Goal: Information Seeking & Learning: Learn about a topic

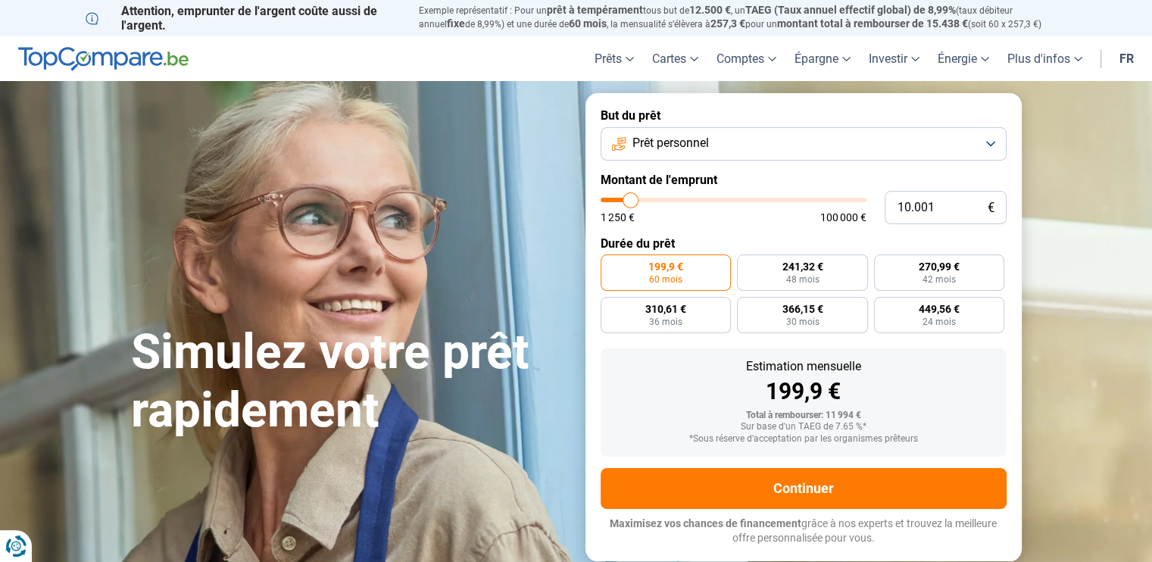
type input "12.000"
type input "12000"
type input "13.500"
type input "13500"
type input "15.250"
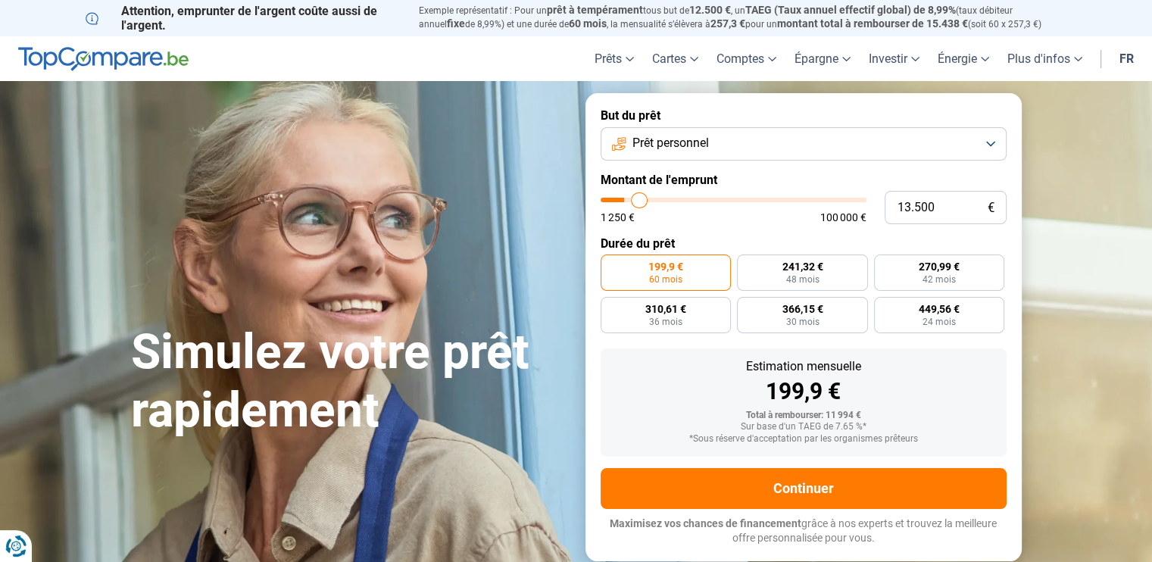
type input "15250"
type input "18.750"
type input "18750"
type input "22.000"
type input "22000"
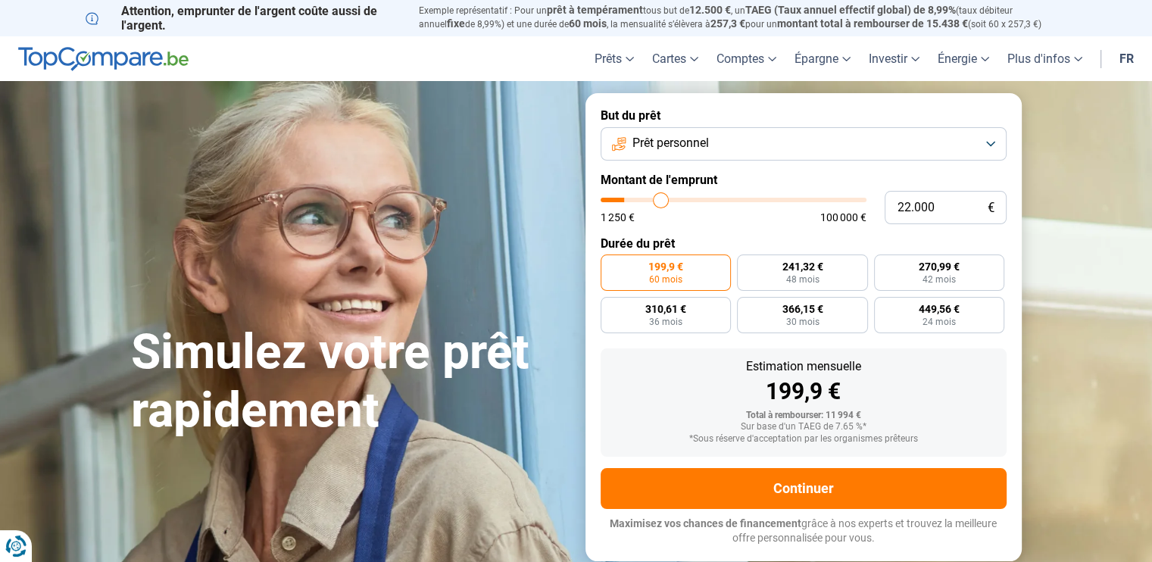
type input "24.500"
type input "24500"
type input "26.500"
type input "26500"
type input "29.000"
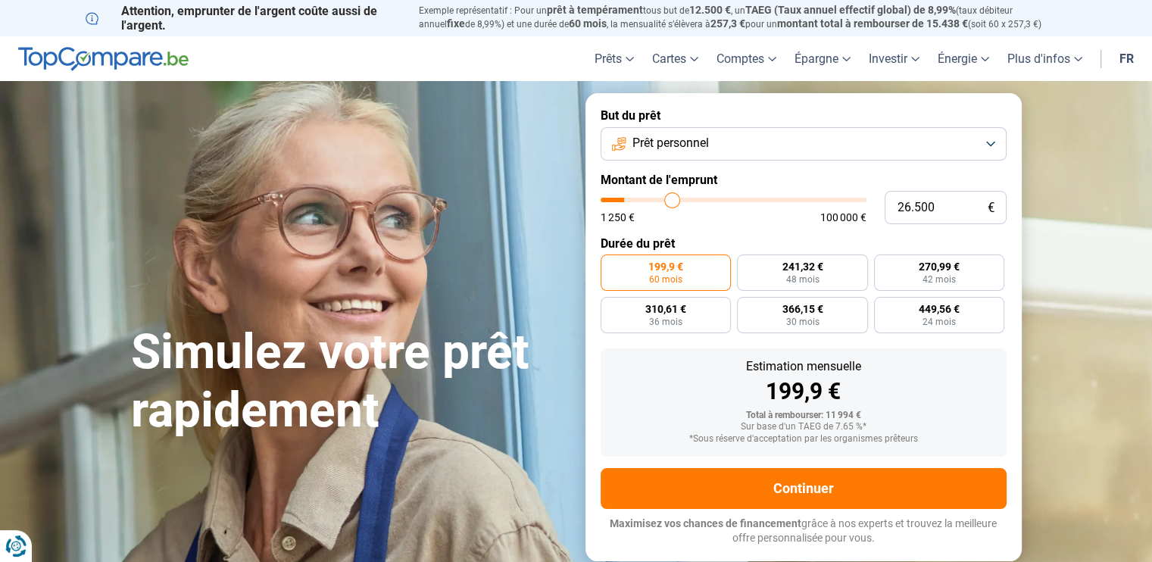
type input "29000"
type input "31.250"
type input "31250"
type input "33.500"
type input "33500"
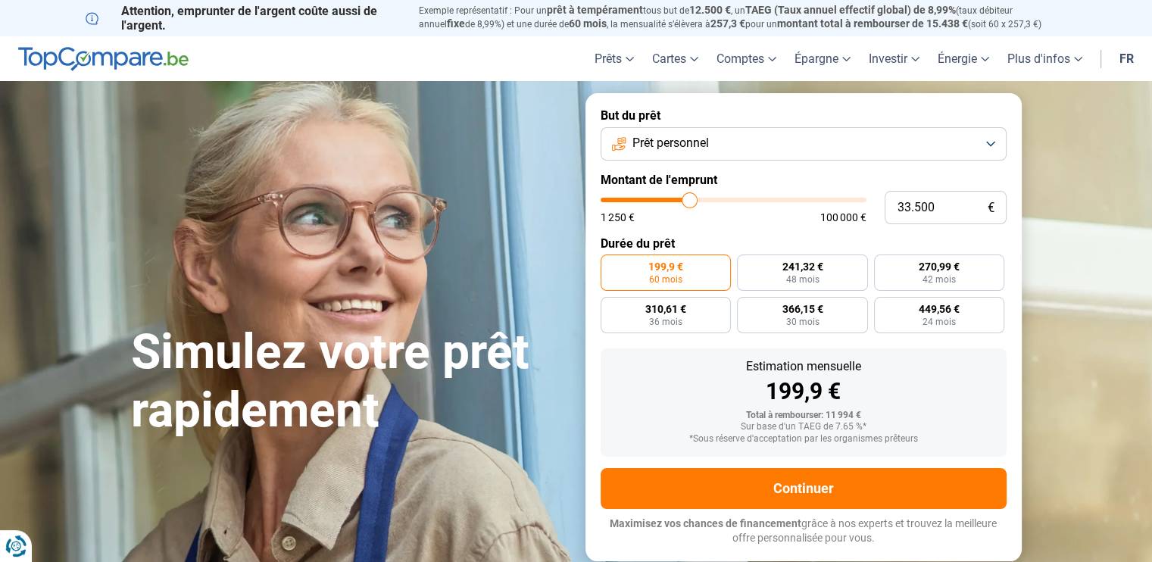
type input "35.000"
type input "35000"
type input "36.250"
type input "36250"
type input "37.000"
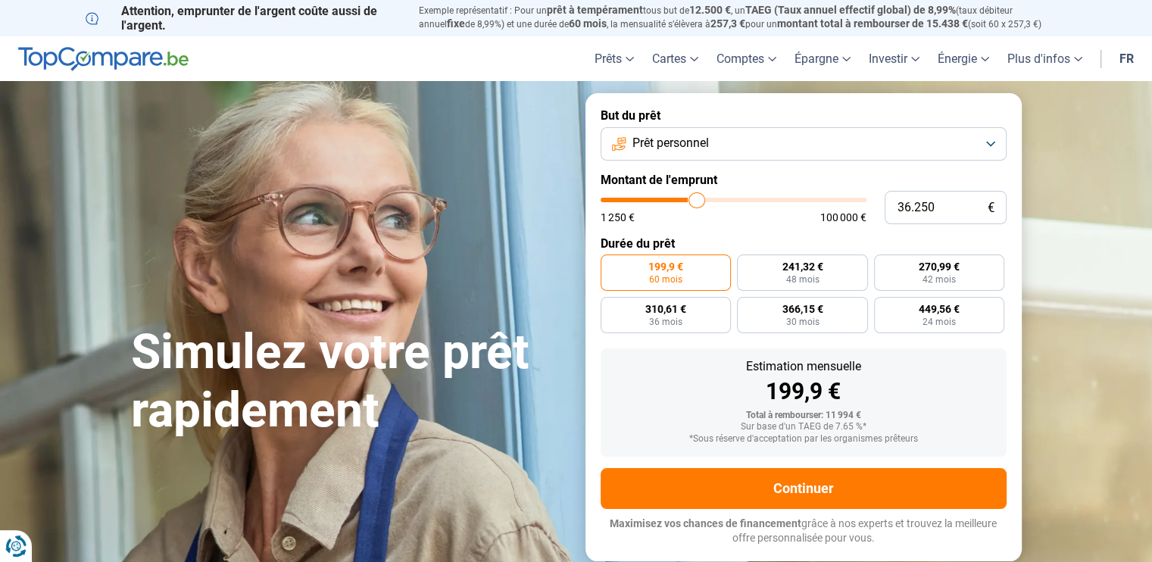
type input "37000"
type input "38.000"
type input "38000"
type input "39.000"
type input "39000"
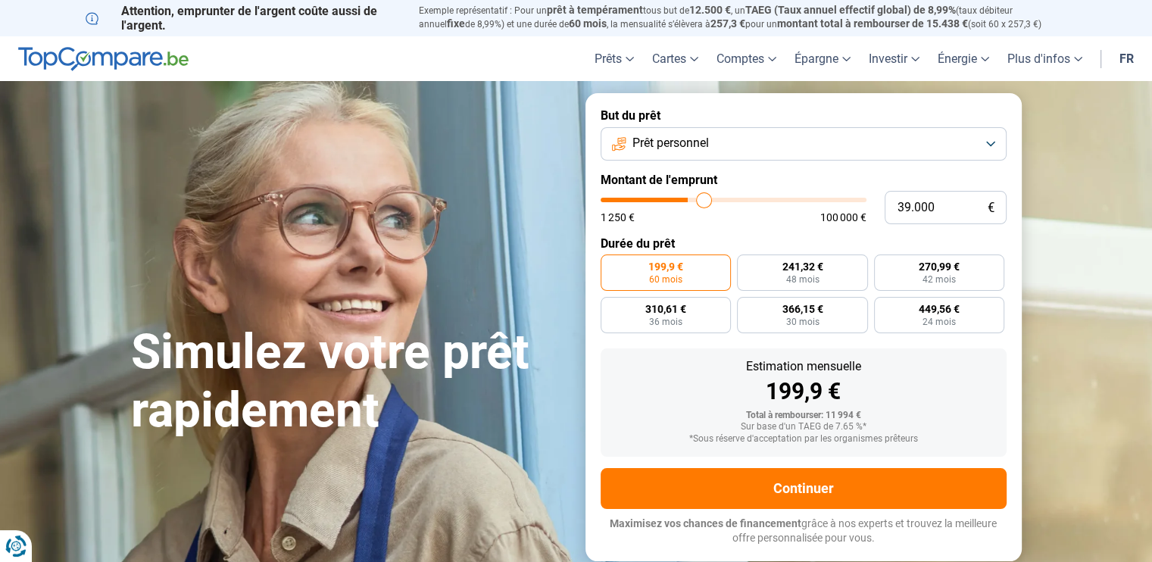
type input "40.250"
type input "40250"
type input "41.750"
type input "41750"
type input "44.000"
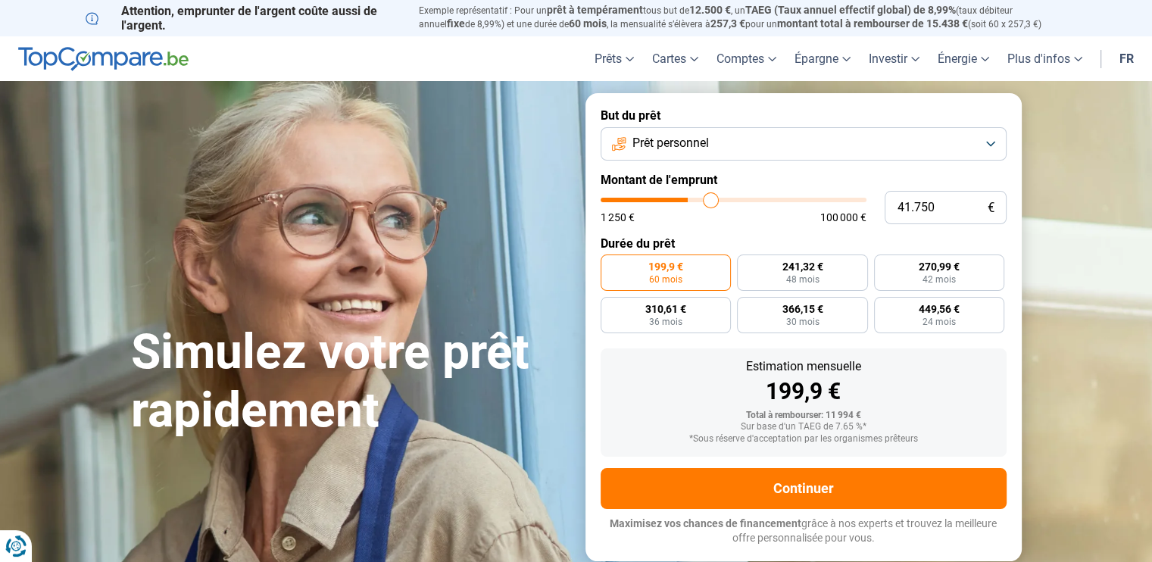
type input "44000"
type input "44.750"
type input "44750"
type input "45.250"
type input "45250"
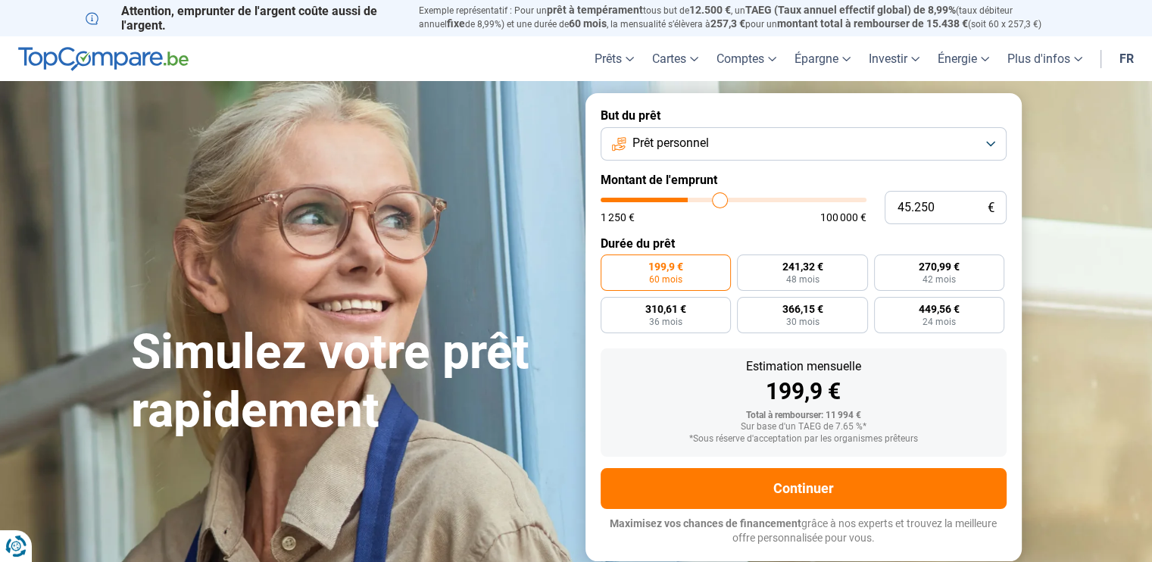
type input "45.750"
type input "45750"
type input "46.000"
type input "46000"
type input "46.750"
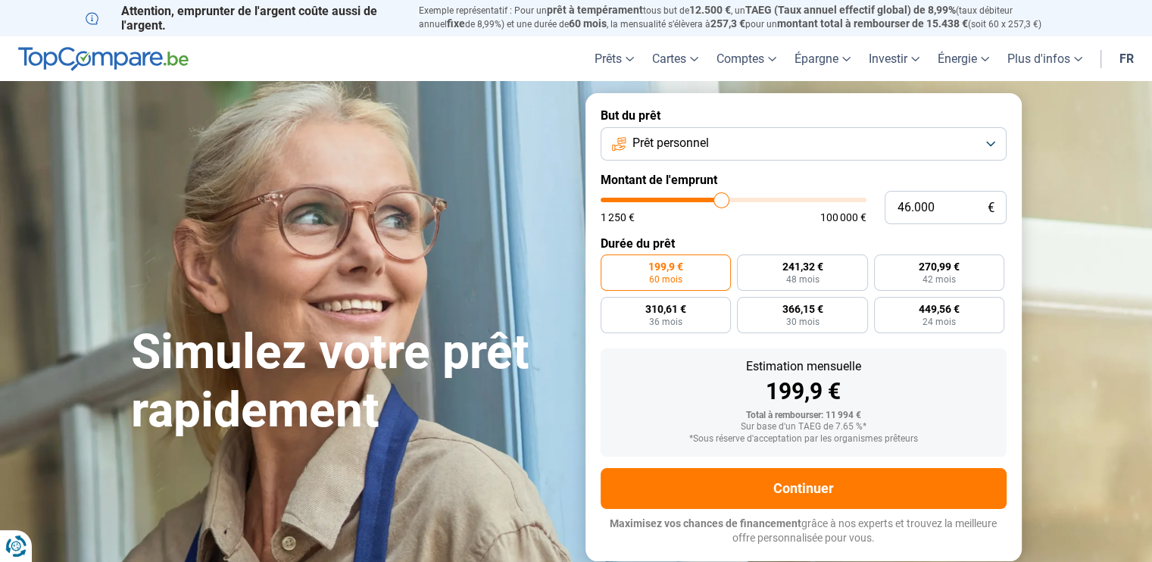
type input "46750"
type input "47.250"
type input "47250"
type input "48.750"
type input "48750"
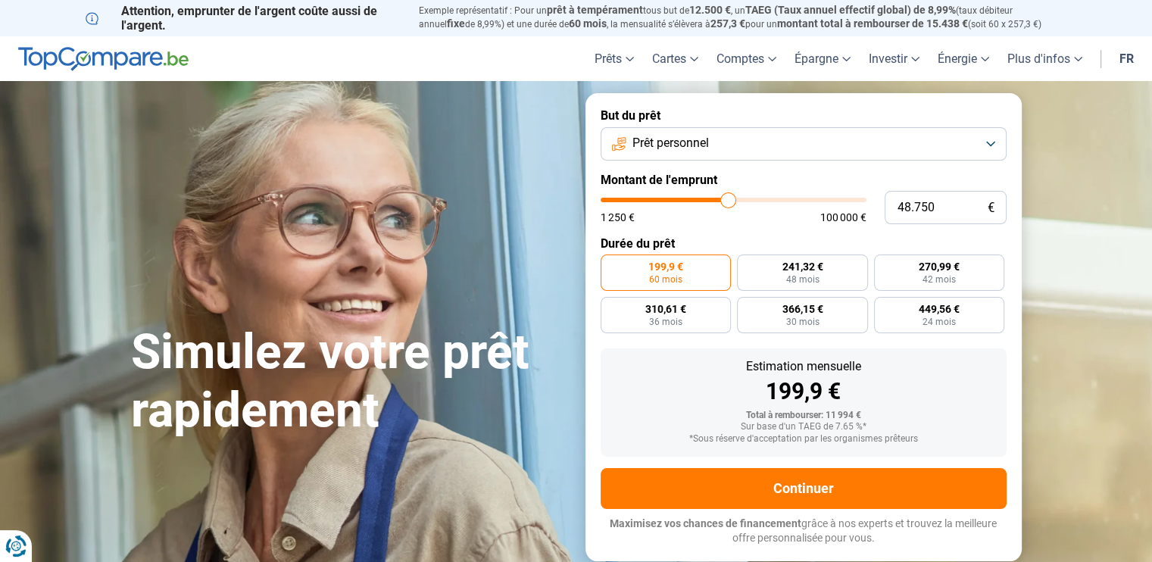
type input "49.250"
type input "49250"
type input "50.250"
type input "50250"
type input "51.000"
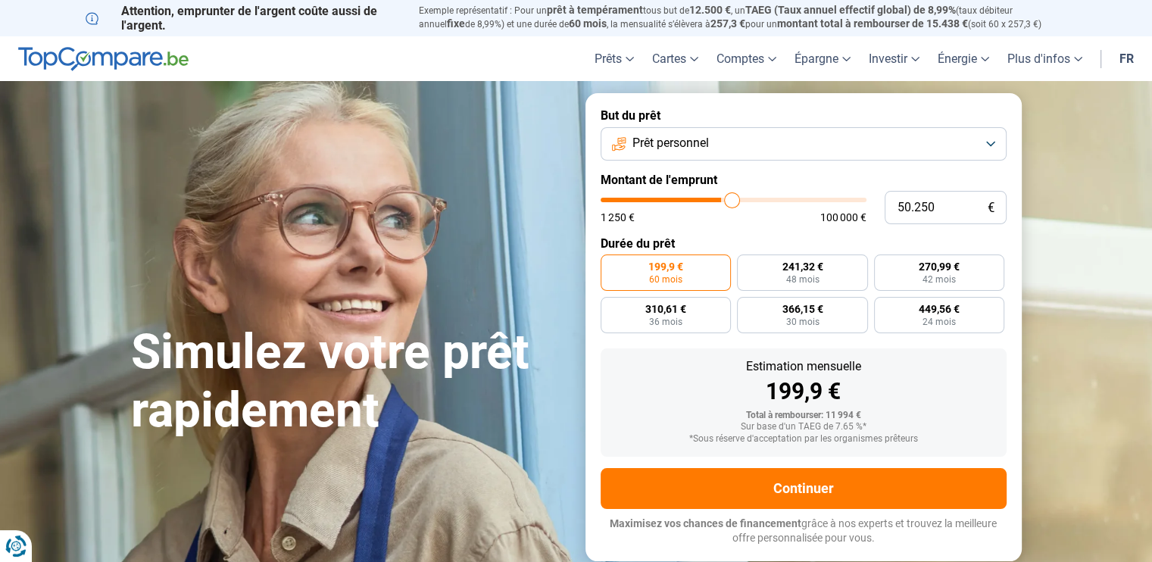
type input "51000"
type input "52.250"
type input "52250"
type input "53.000"
type input "53000"
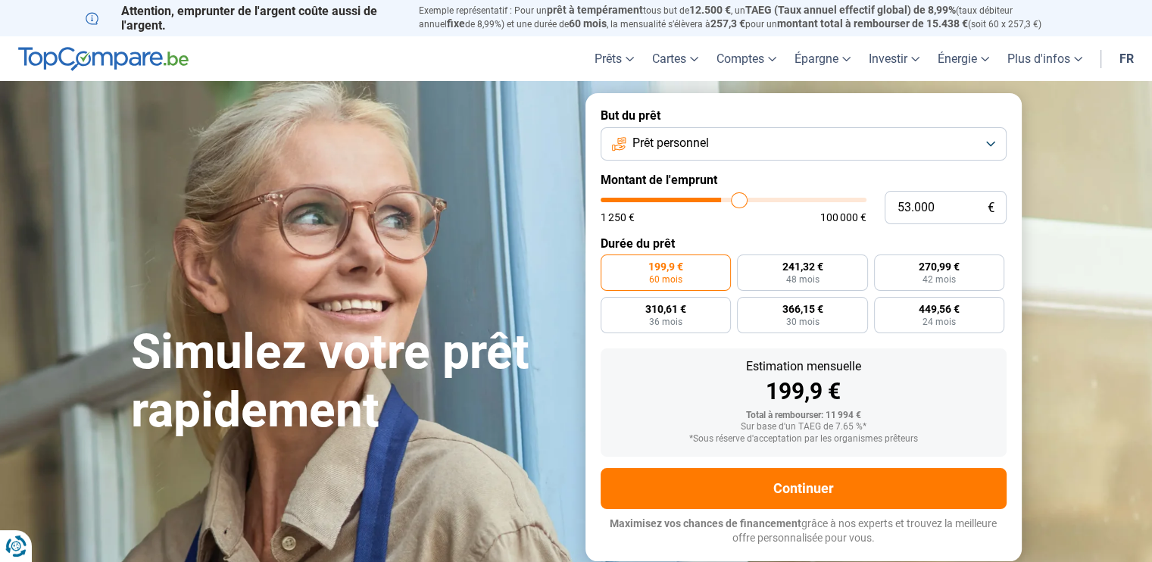
type input "53.750"
type input "53750"
type input "54.250"
type input "54250"
type input "55.250"
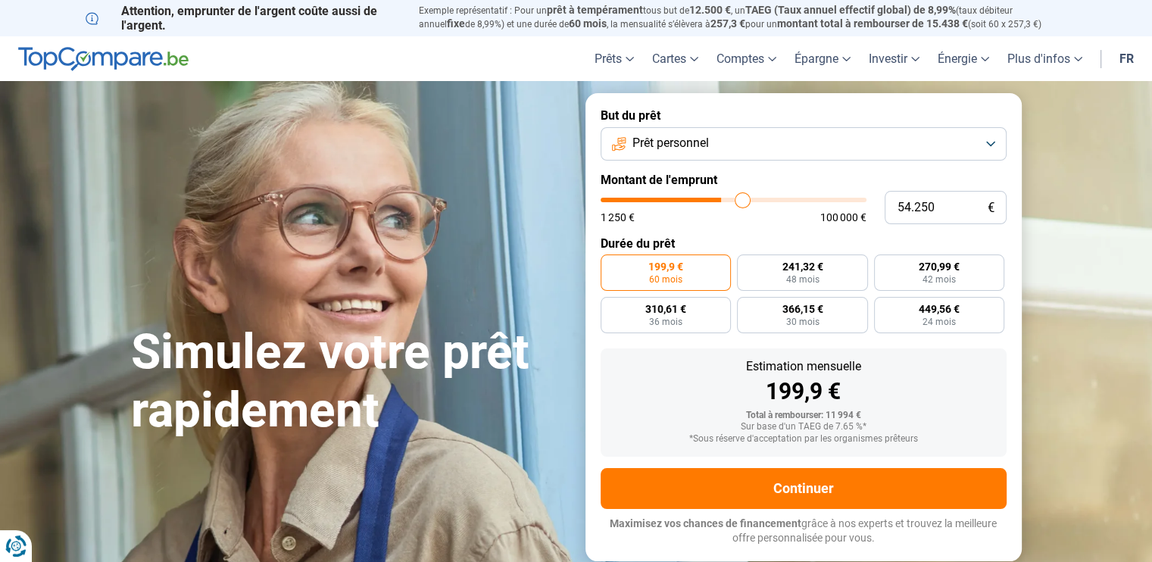
type input "55250"
type input "56.500"
type input "56500"
type input "57.500"
type input "57500"
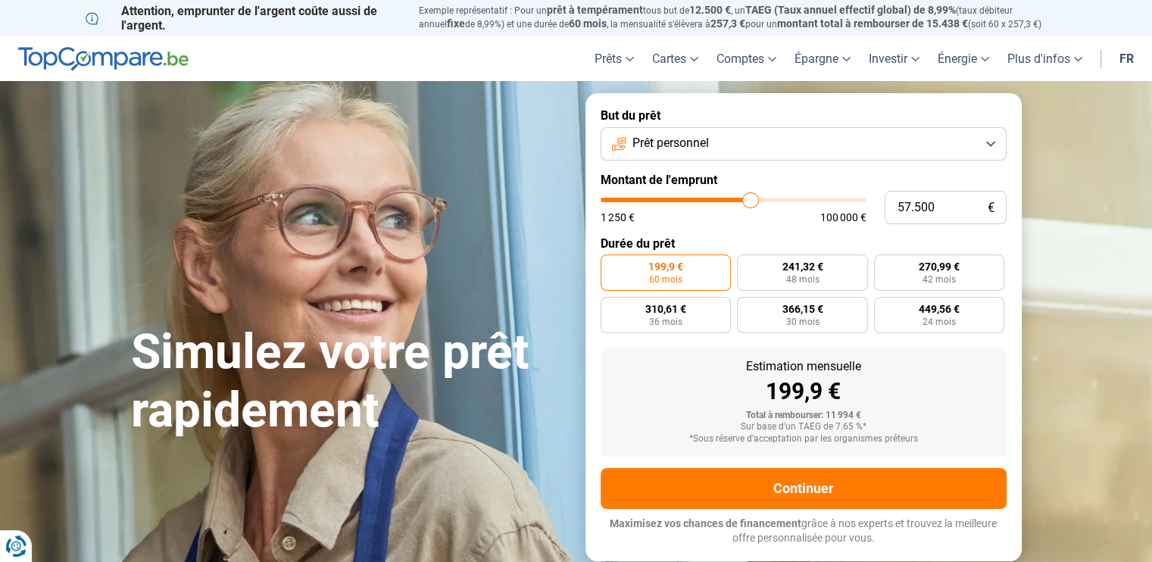
type input "59.500"
type input "59500"
type input "61.000"
type input "61000"
type input "62.500"
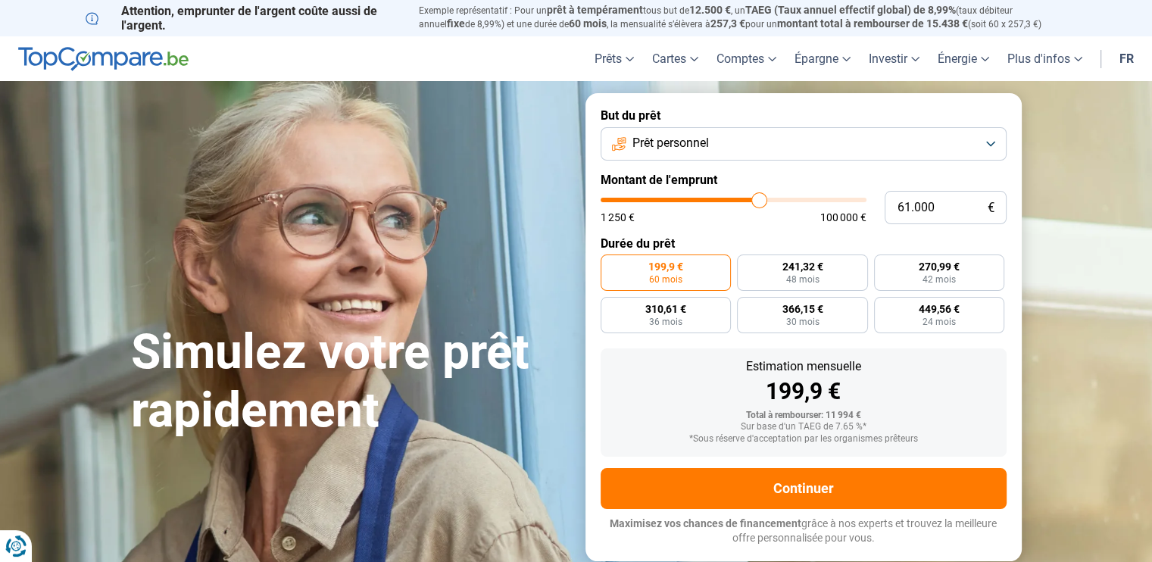
type input "62500"
type input "63.500"
type input "63500"
type input "64.500"
type input "64500"
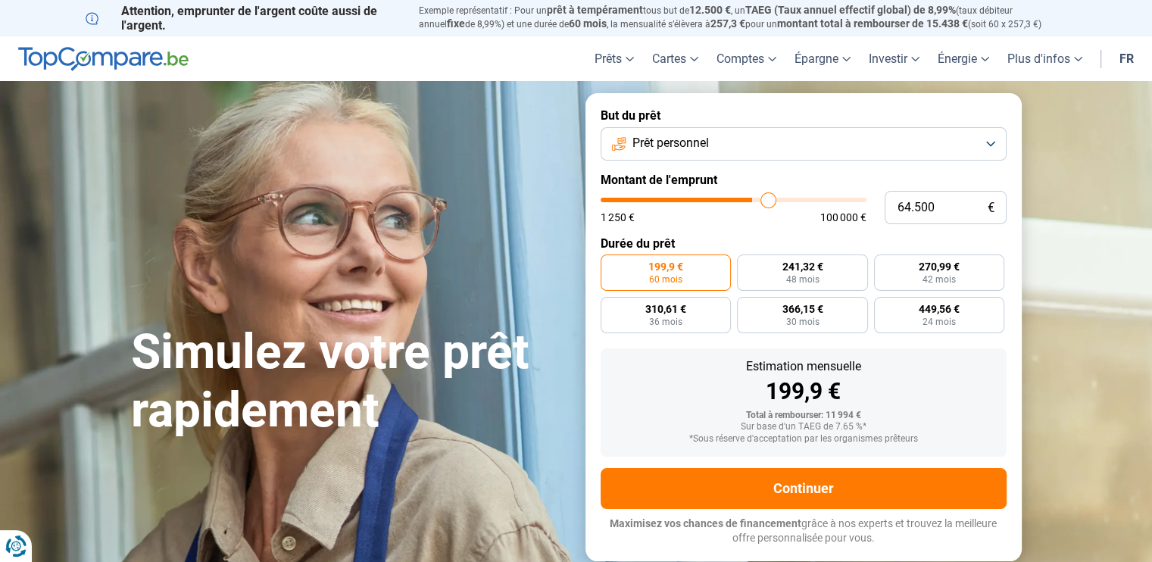
type input "65.750"
type input "65750"
type input "66.500"
type input "66500"
type input "67.000"
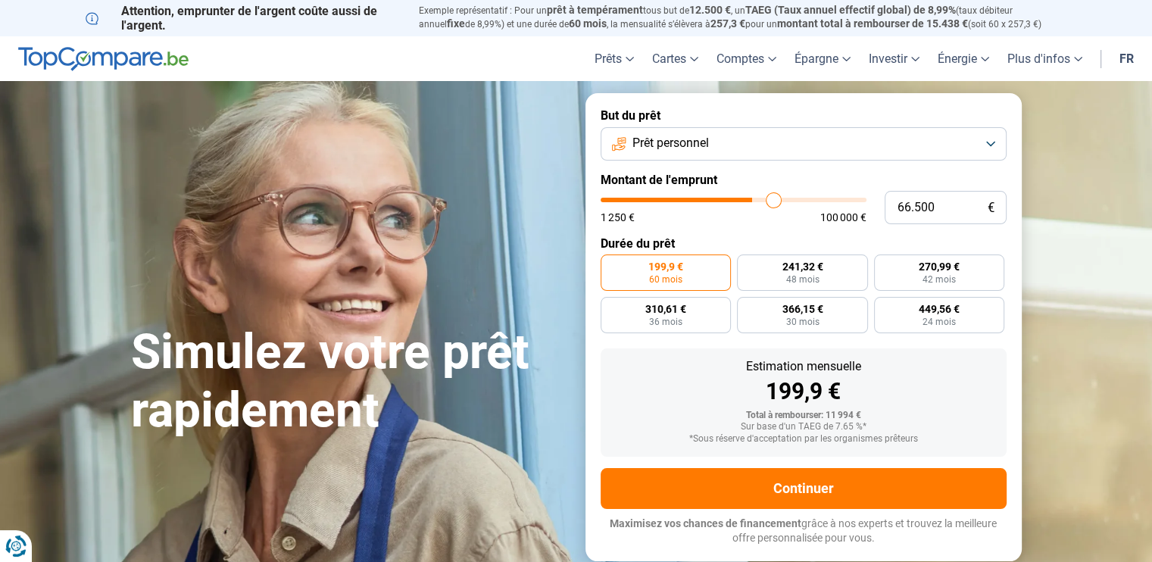
type input "67000"
type input "67.500"
type input "67500"
type input "68.000"
type input "68000"
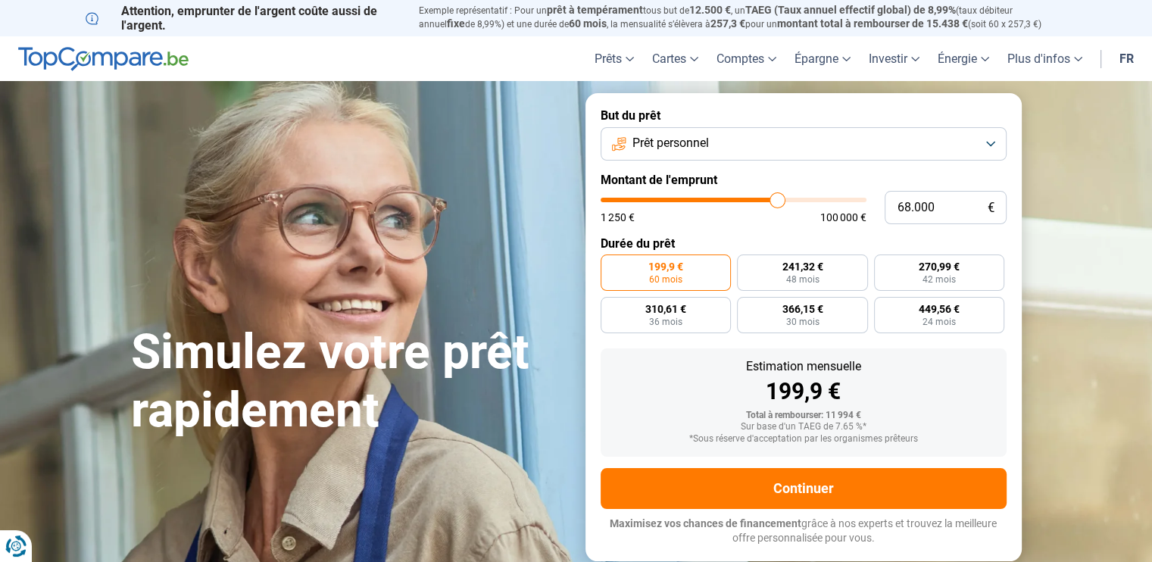
type input "68.500"
type input "68500"
type input "68.750"
type input "68750"
type input "68.500"
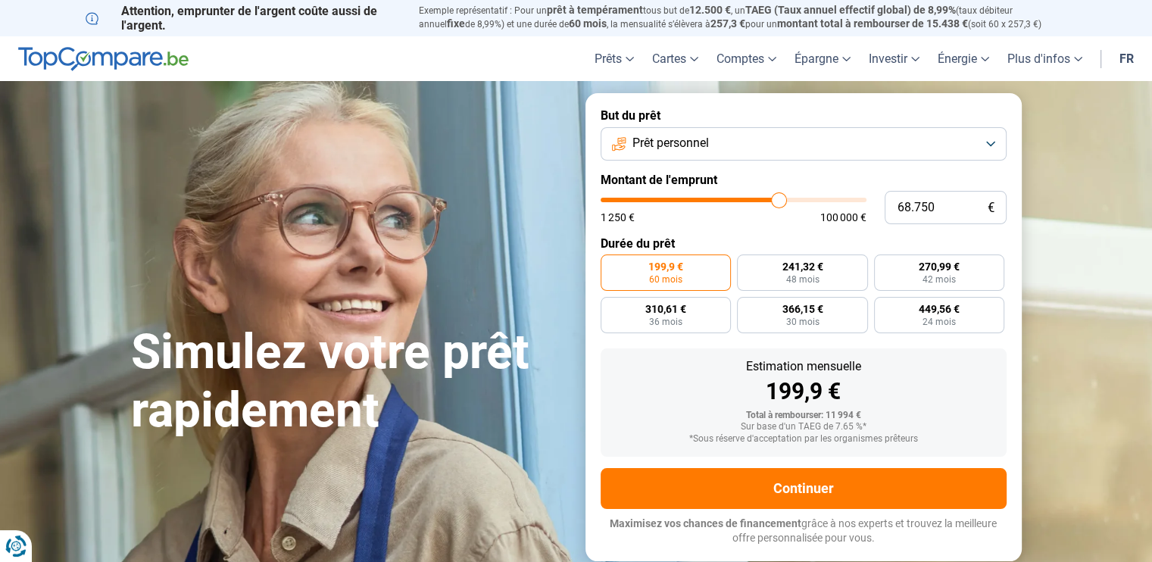
type input "68500"
type input "67.500"
type input "67500"
type input "65.750"
type input "65750"
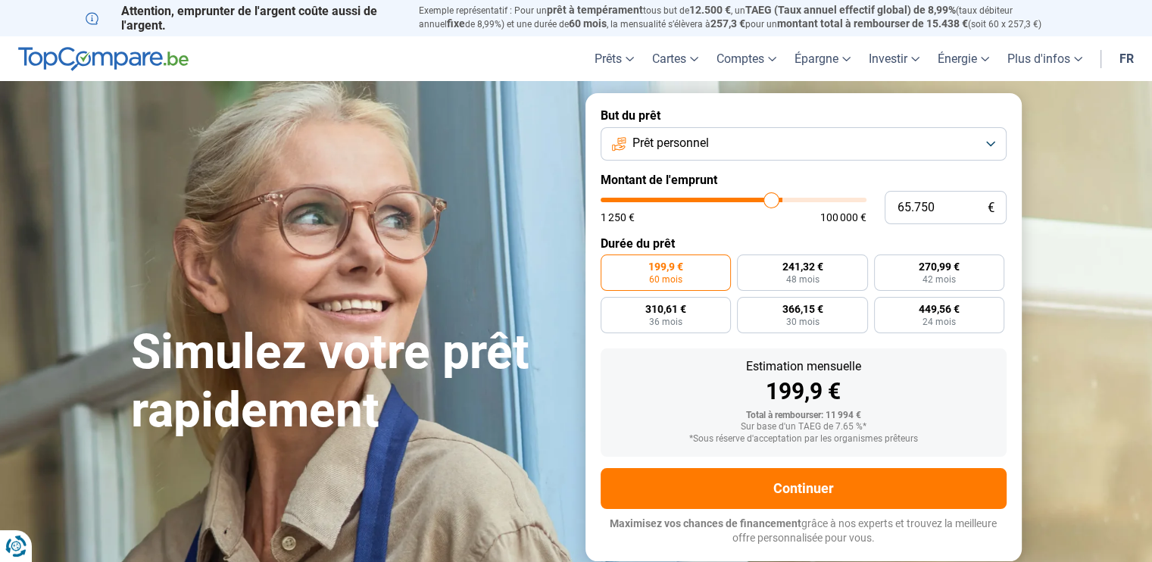
type input "64.500"
type input "64500"
type input "63.250"
type input "63250"
type input "61.750"
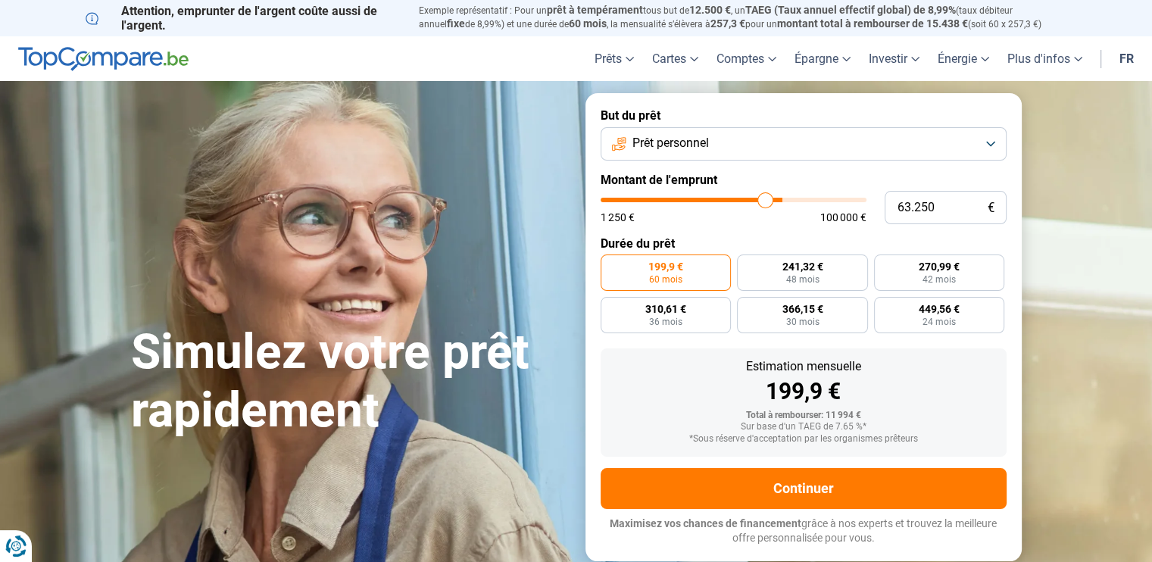
type input "61750"
type input "60.500"
type input "60500"
type input "58.750"
type input "58750"
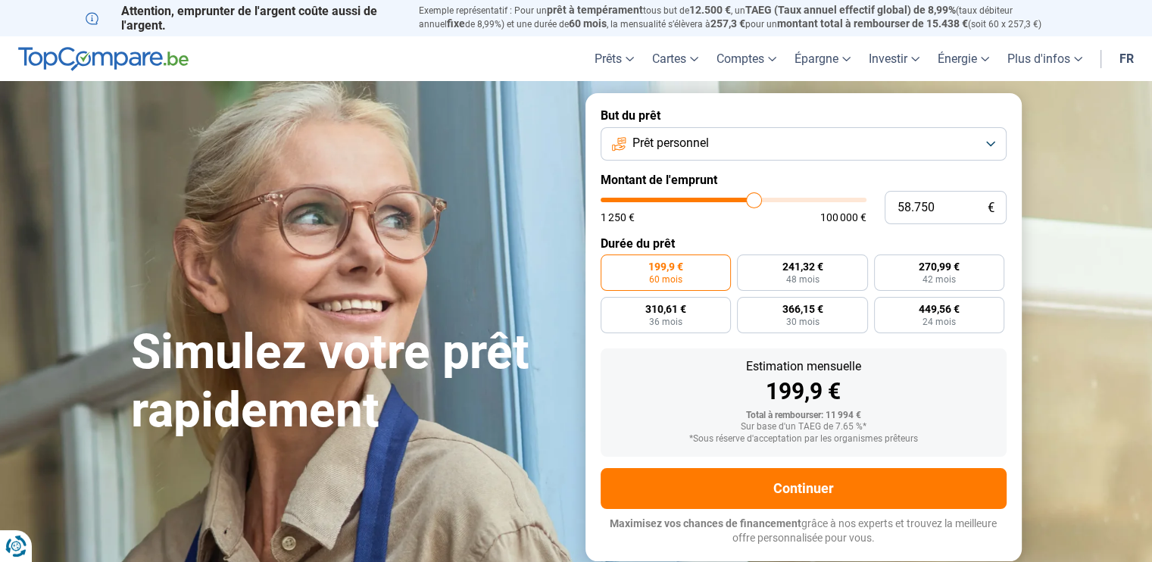
type input "57.500"
type input "57500"
type input "56.500"
type input "56500"
type input "55.500"
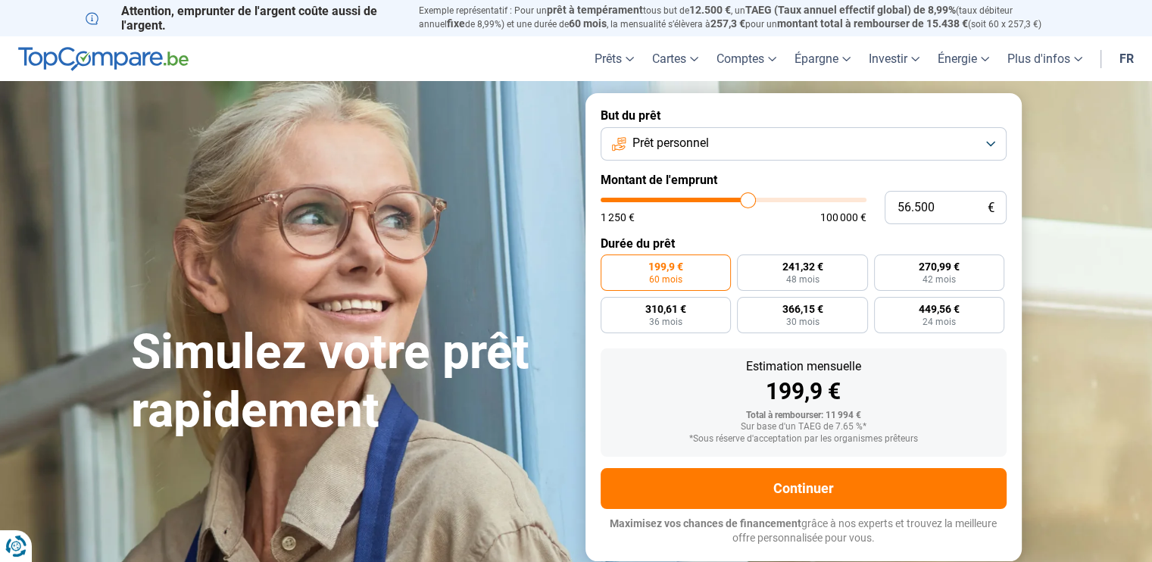
type input "55500"
type input "54.500"
type input "54500"
type input "54.000"
type input "54000"
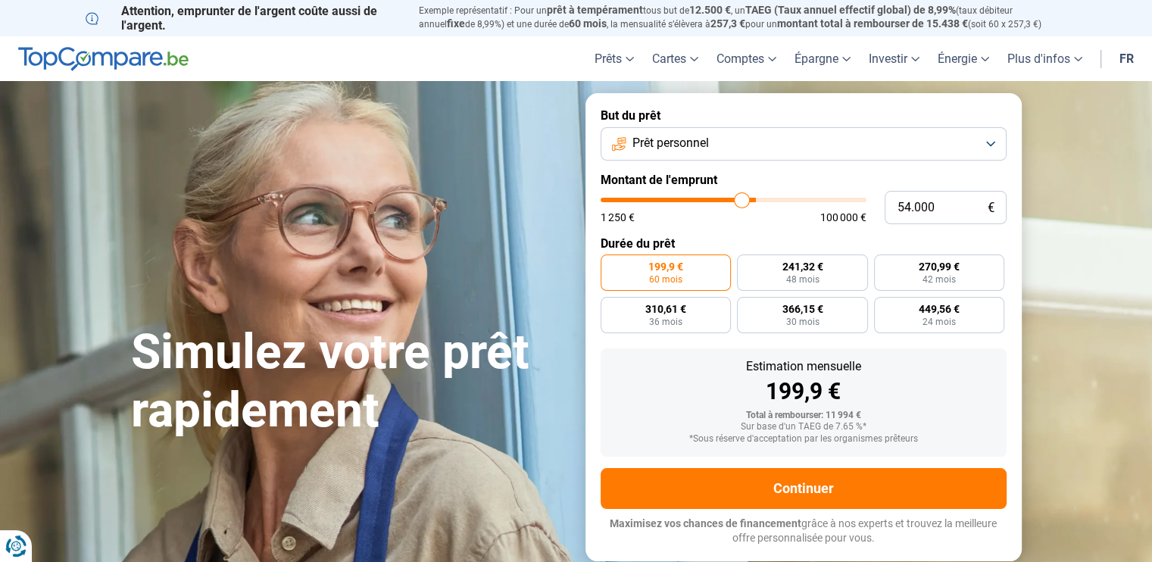
type input "53.250"
type input "53250"
type input "52.500"
type input "52500"
type input "52.000"
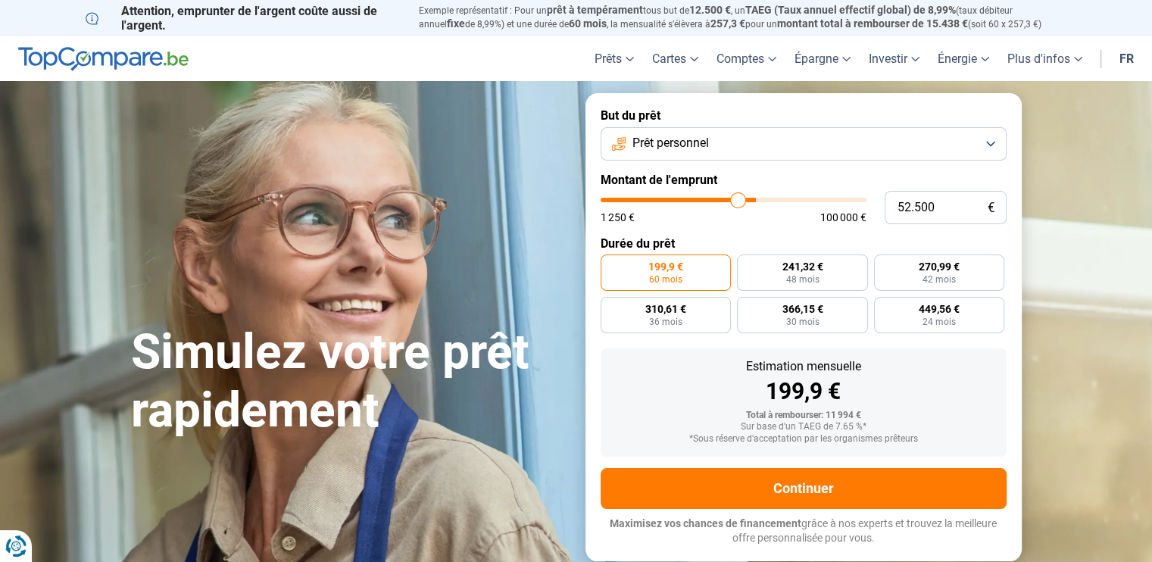
type input "52000"
type input "51.500"
type input "51500"
type input "51.000"
type input "51000"
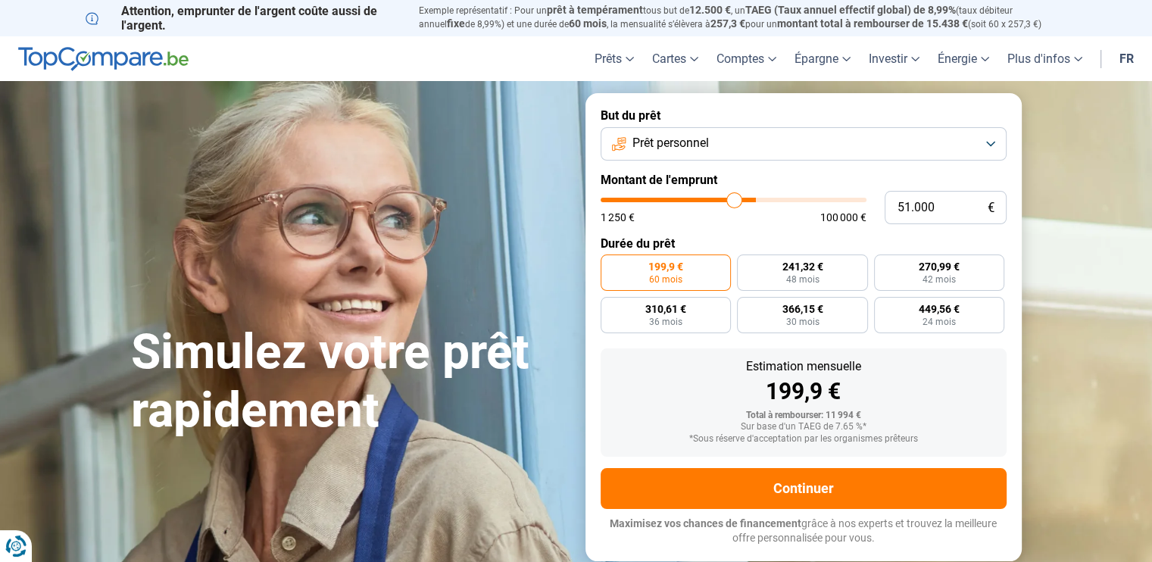
type input "50.750"
type input "50750"
type input "50.500"
type input "50500"
type input "50.000"
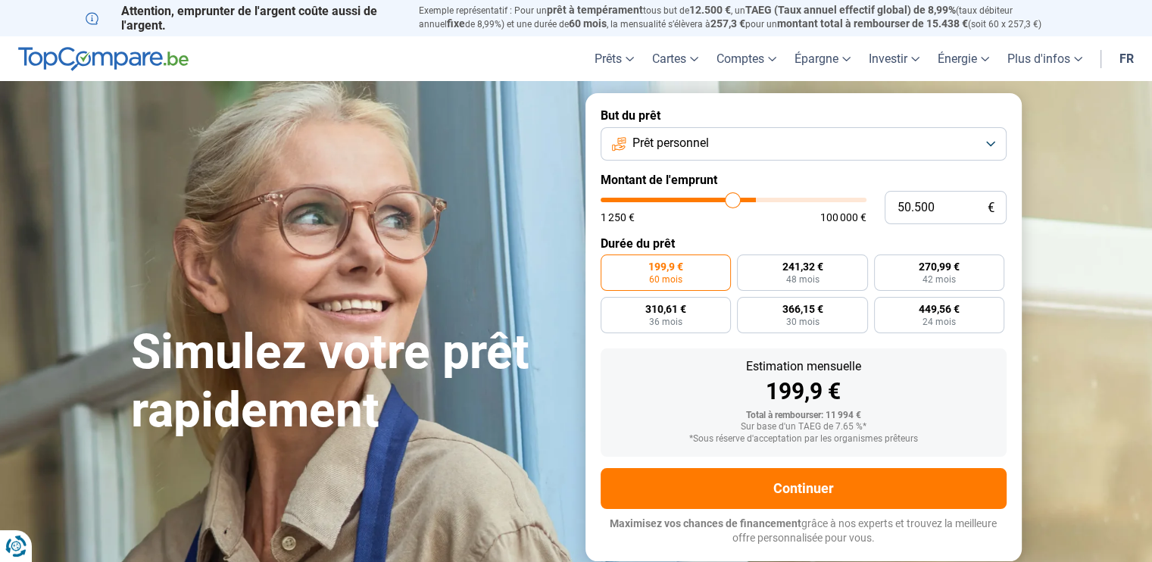
type input "50000"
type input "49.750"
type input "49750"
type input "49.250"
type input "49250"
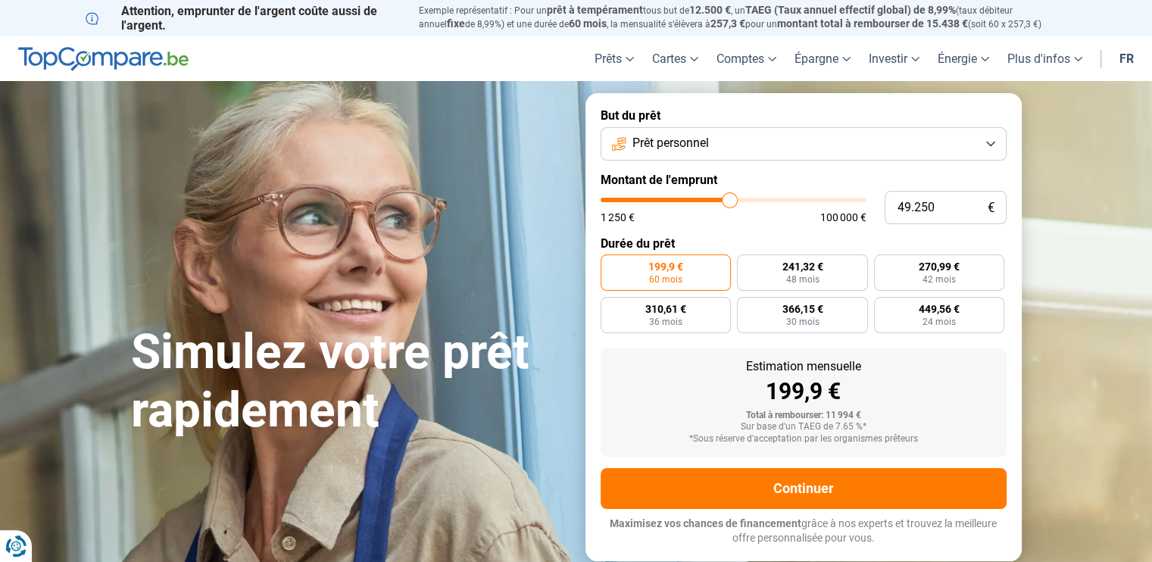
type input "49.000"
type input "49000"
type input "48.750"
type input "48750"
type input "48.500"
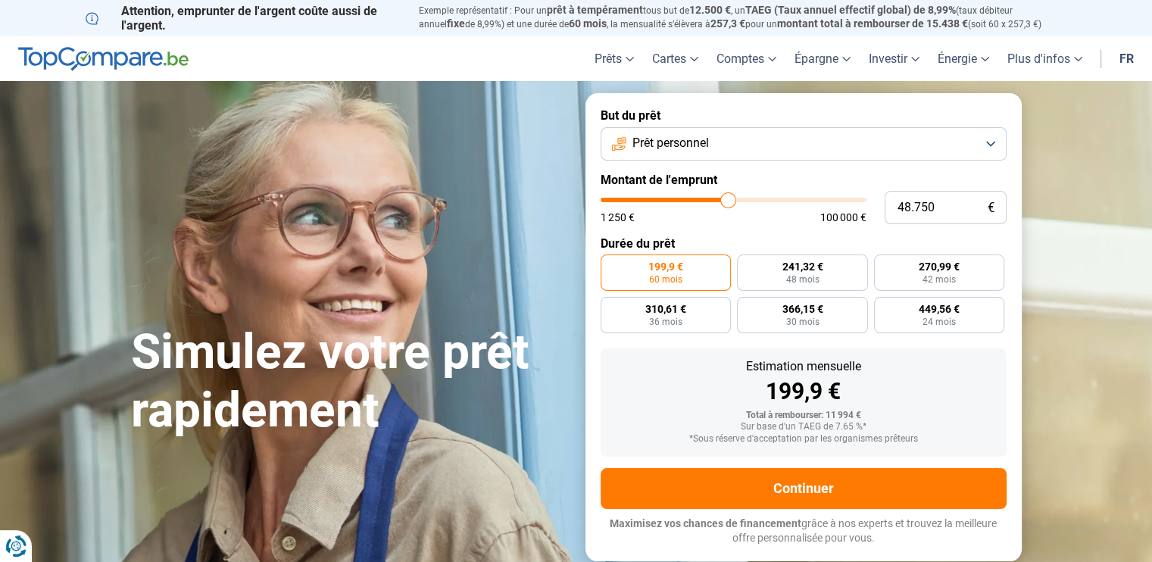
type input "48500"
type input "48.000"
type input "48000"
type input "47.250"
type input "47250"
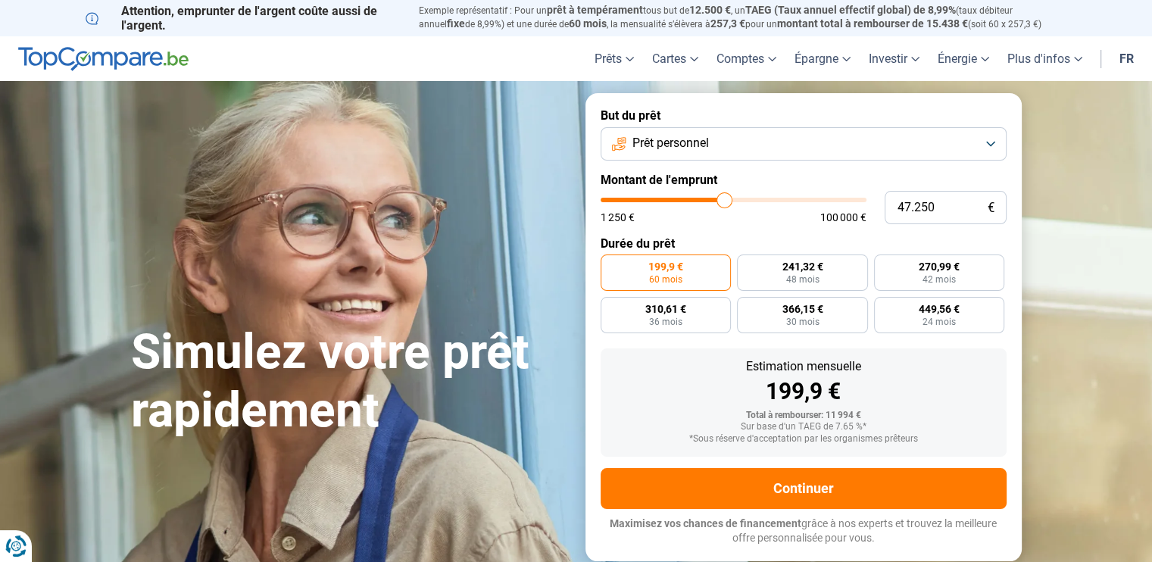
type input "46.000"
type input "46000"
type input "45.000"
type input "45000"
type input "44.250"
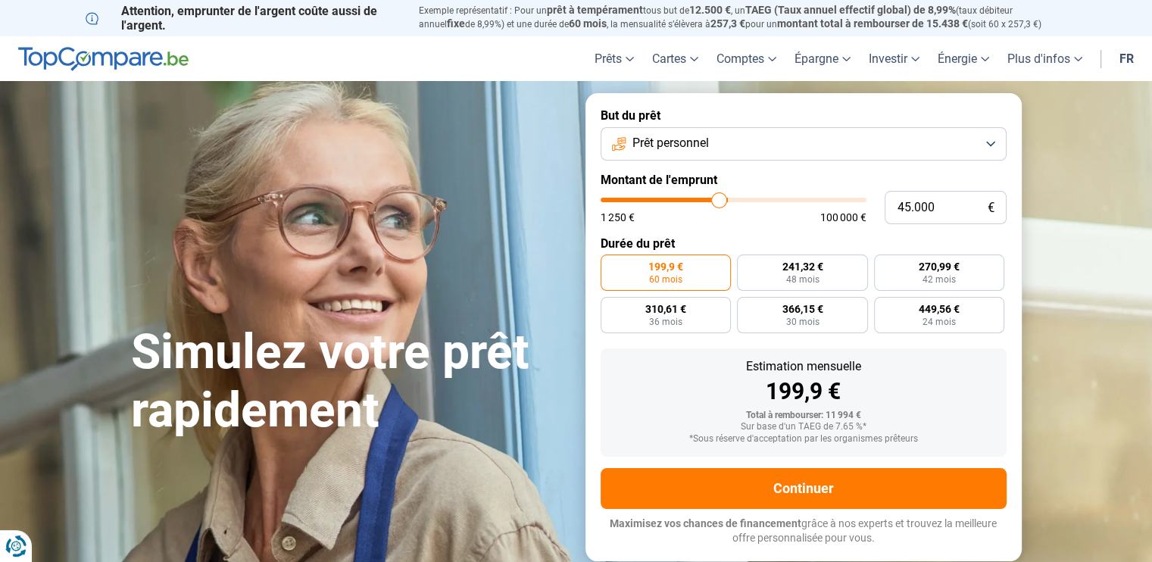
type input "44250"
type input "43.500"
type input "43500"
type input "43.250"
type input "43250"
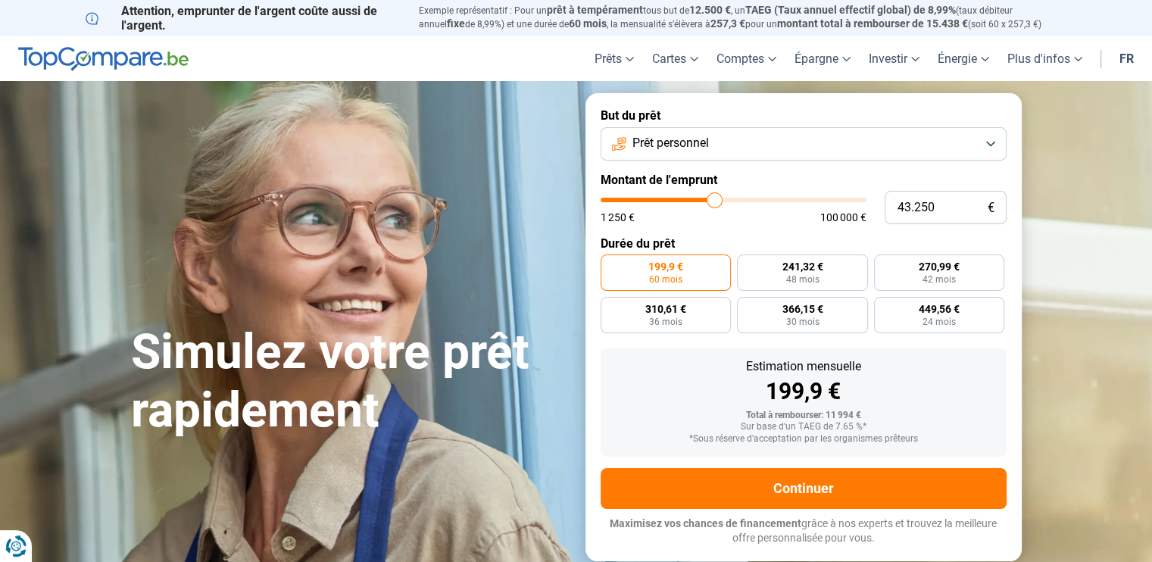
type input "41.750"
type input "41750"
type input "41.250"
type input "41250"
type input "41.000"
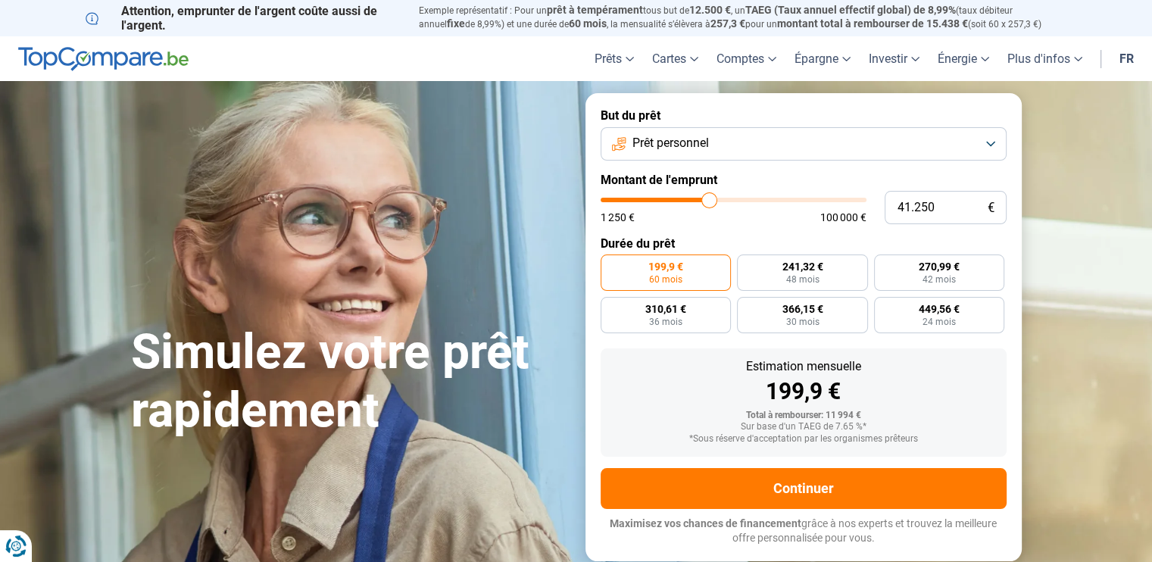
type input "41000"
type input "40.750"
type input "40750"
type input "40.500"
type input "40500"
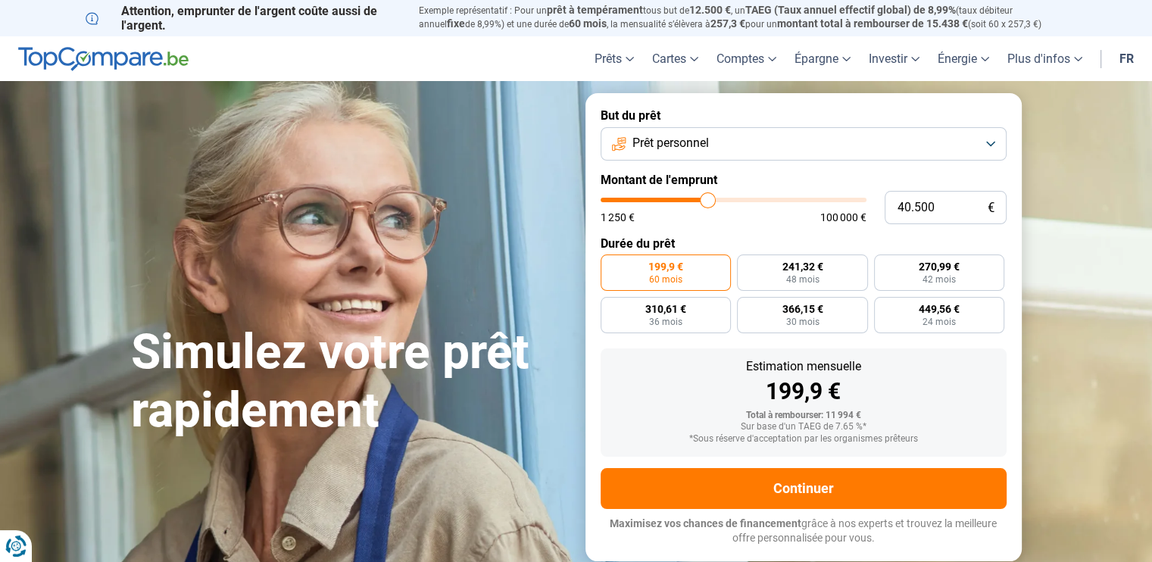
type input "40.250"
type input "40250"
type input "32.750"
type input "32750"
type input "32.500"
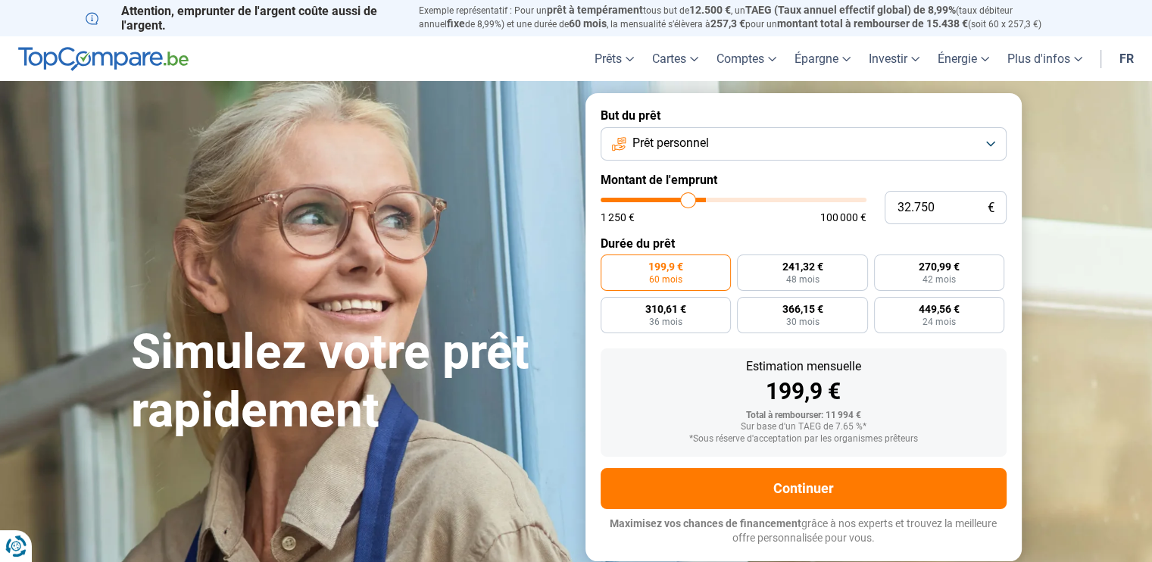
type input "32500"
type input "32.250"
type input "32250"
type input "32.000"
type input "32000"
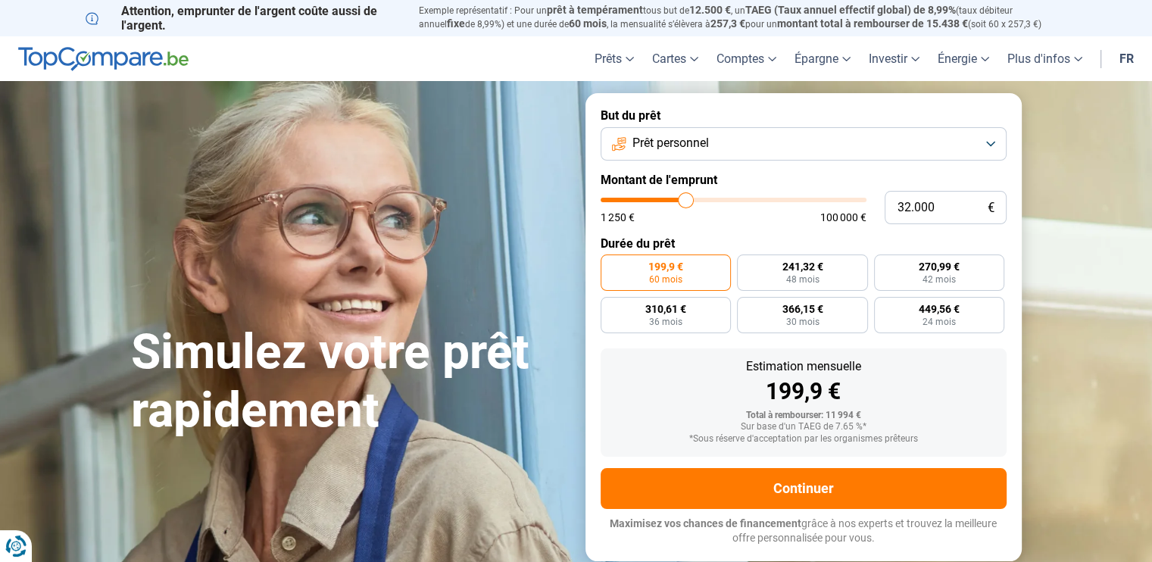
type input "31.750"
type input "31750"
type input "31.500"
type input "31500"
type input "31.250"
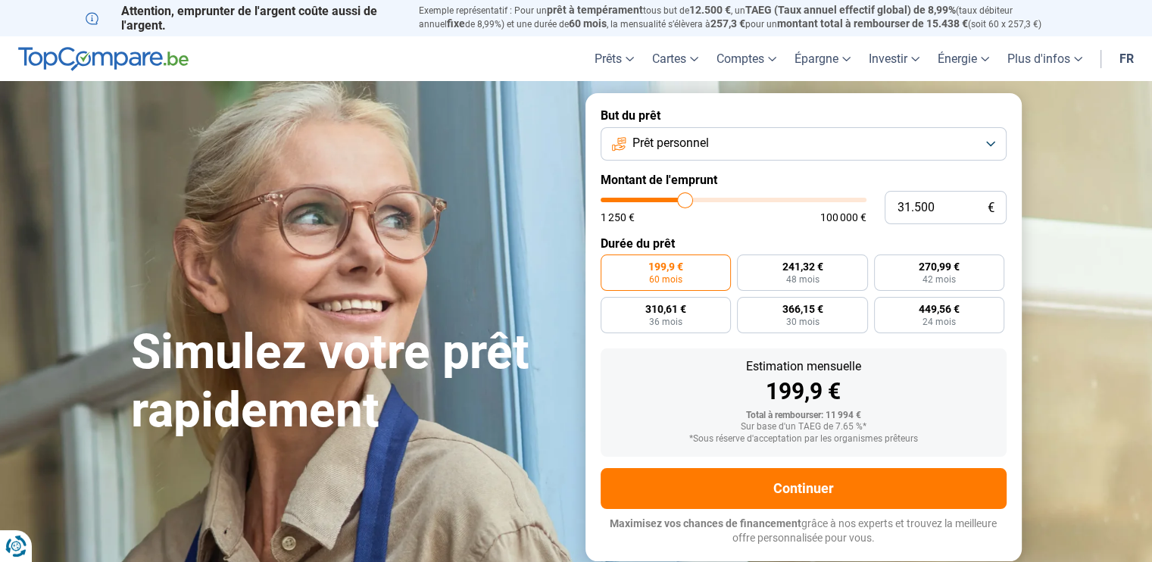
type input "31250"
type input "31.000"
type input "31000"
type input "30.750"
type input "30750"
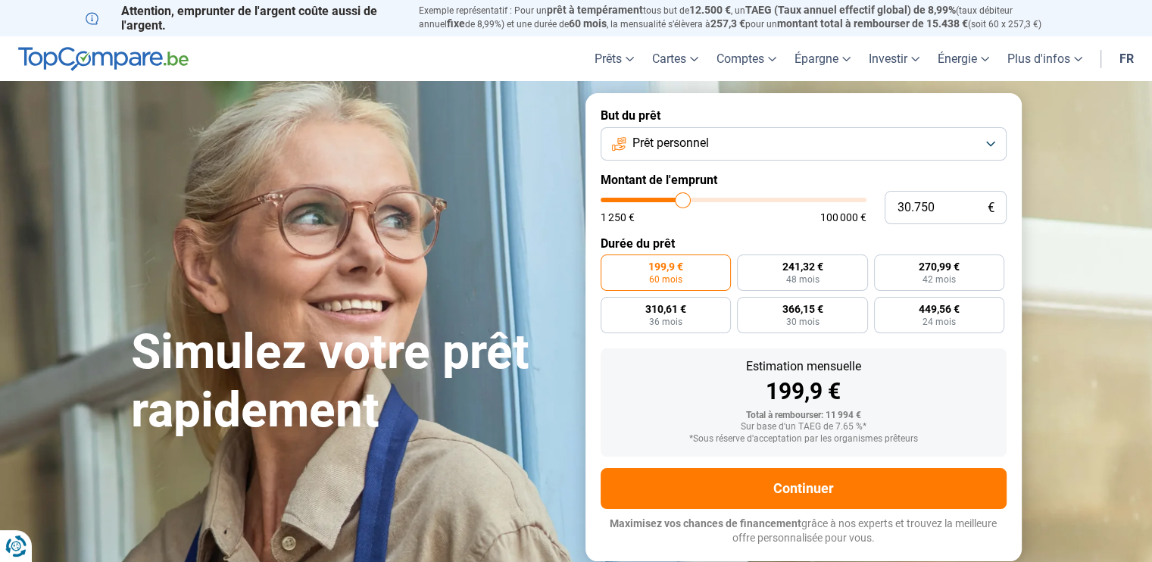
type input "30.500"
type input "30500"
type input "30.250"
type input "30250"
type input "30.000"
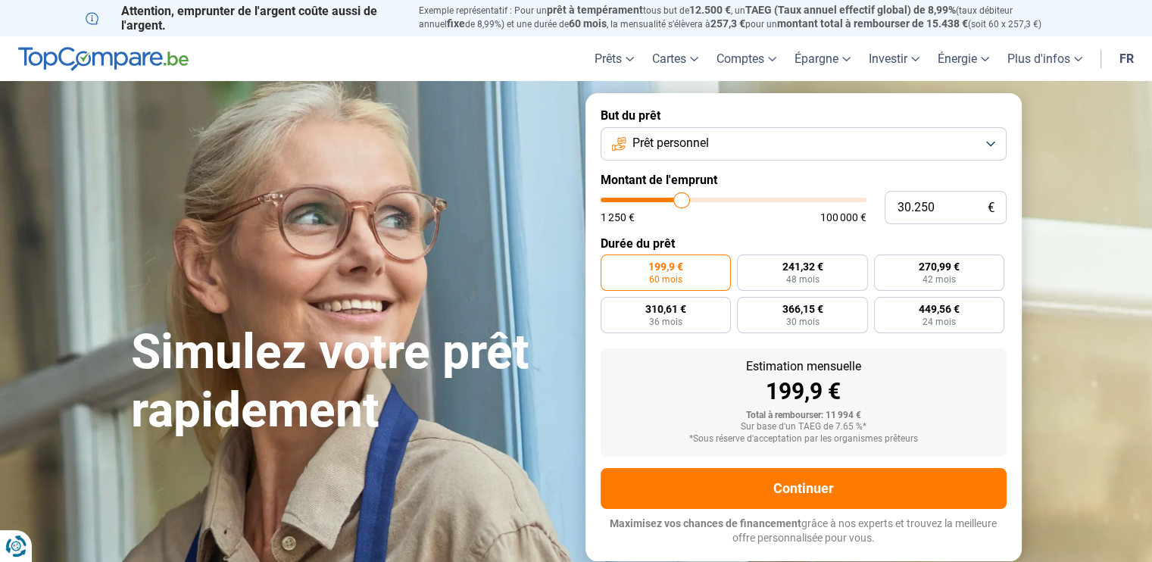
type input "30000"
type input "29.750"
type input "29750"
type input "29.500"
type input "29500"
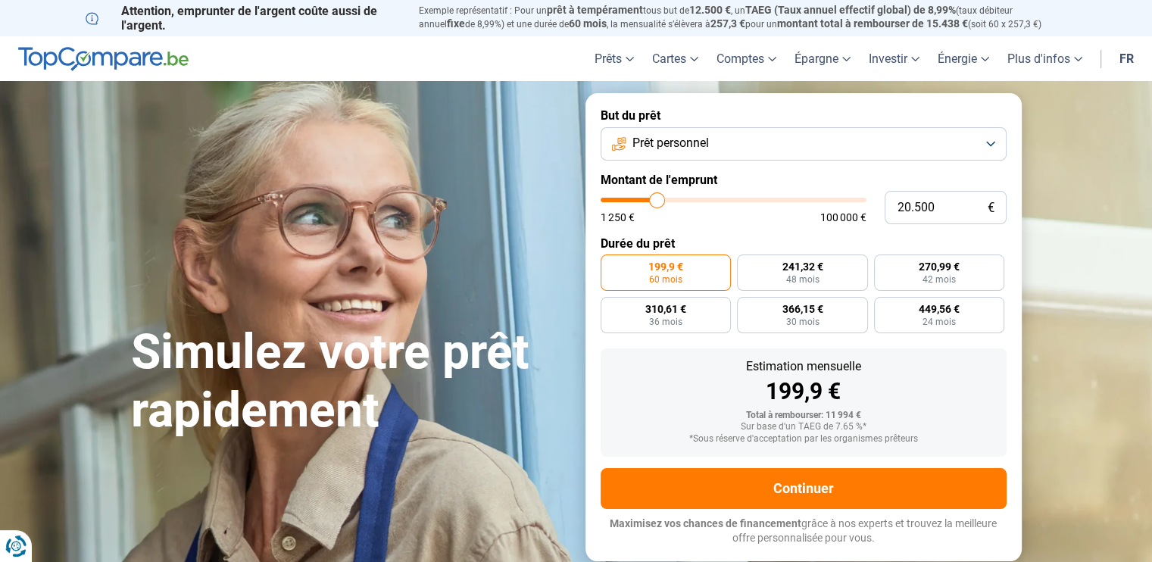
drag, startPoint x: 632, startPoint y: 200, endPoint x: 657, endPoint y: 192, distance: 26.3
click at [657, 198] on input "range" at bounding box center [734, 200] width 266 height 5
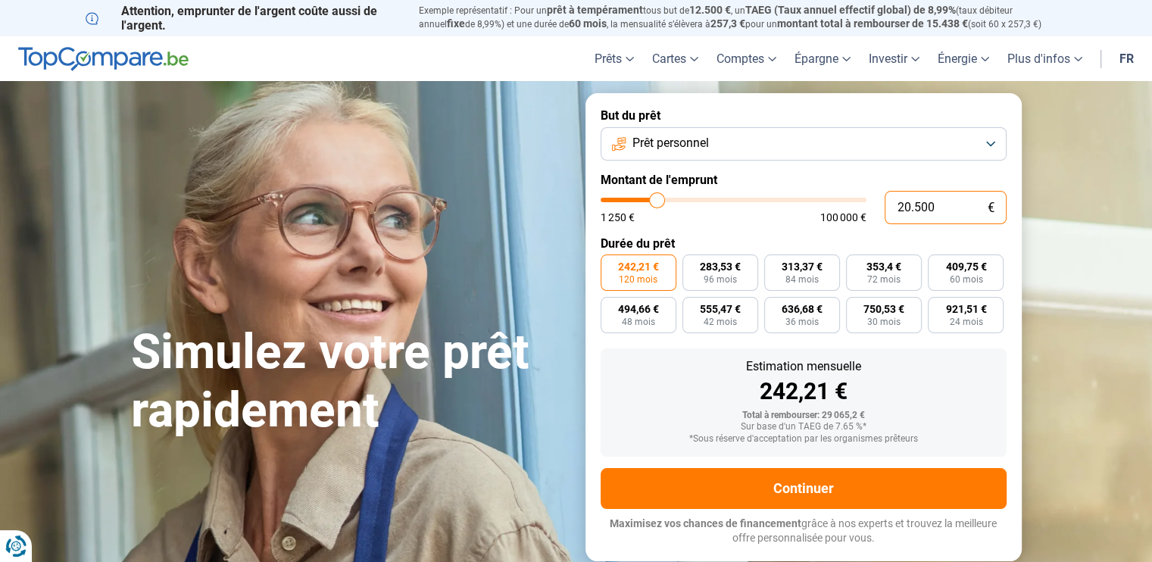
drag, startPoint x: 915, startPoint y: 210, endPoint x: 943, endPoint y: 210, distance: 28.0
click at [943, 210] on input "20.500" at bounding box center [946, 207] width 122 height 33
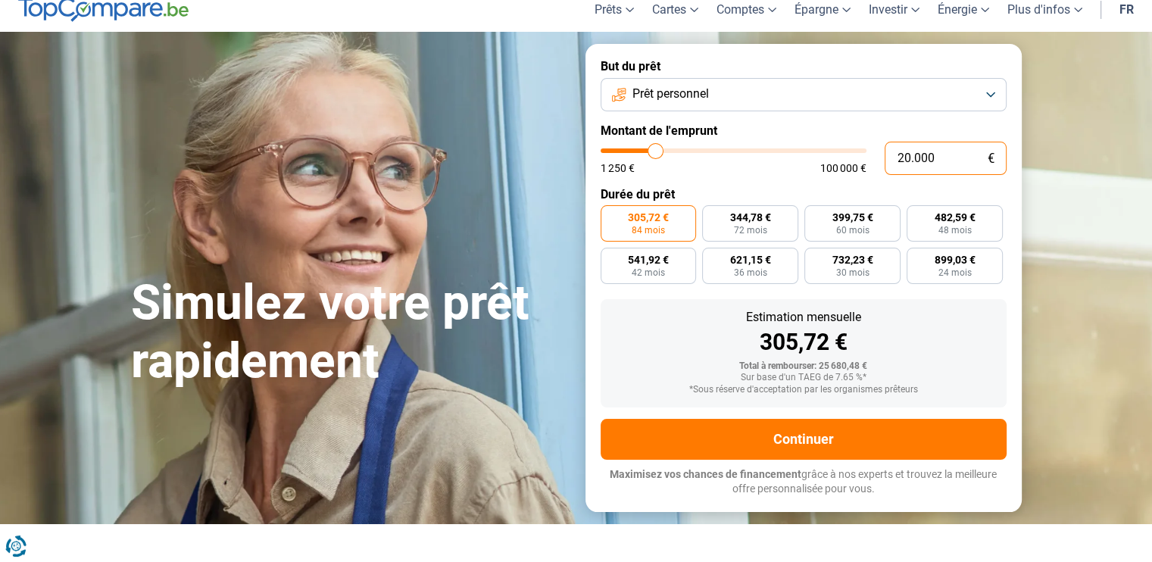
scroll to position [76, 0]
